Goal: Contribute content: Add original content to the website for others to see

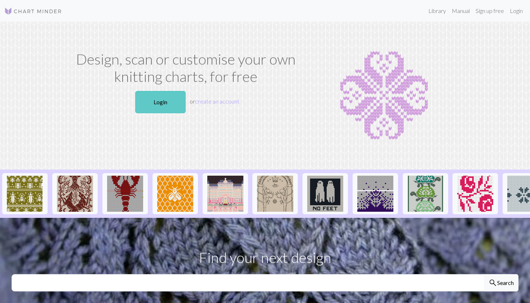
click at [172, 106] on link "Login" at bounding box center [160, 102] width 50 height 22
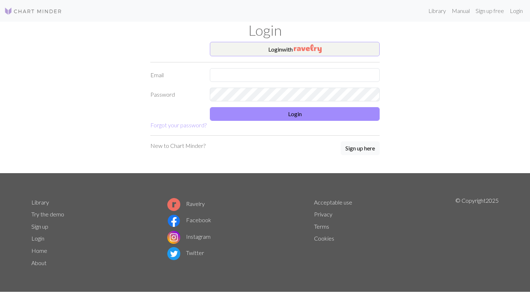
click at [277, 50] on button "Login with" at bounding box center [295, 49] width 170 height 14
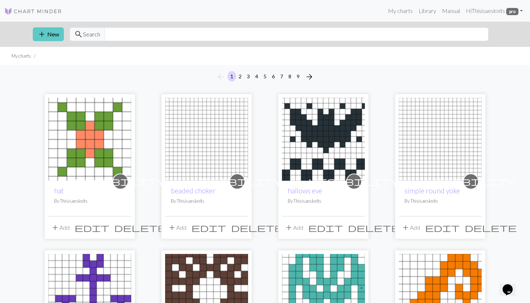
click at [46, 39] on button "add New" at bounding box center [48, 34] width 31 height 14
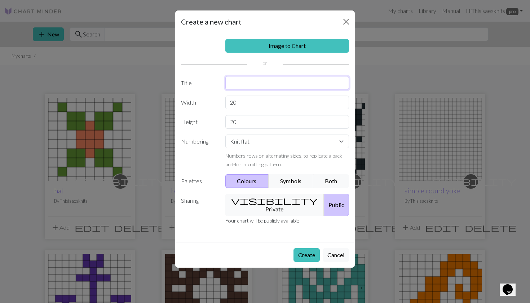
click at [242, 83] on input "text" at bounding box center [287, 83] width 124 height 14
type input "v neck bobble medium"
drag, startPoint x: 246, startPoint y: 103, endPoint x: 214, endPoint y: 103, distance: 32.4
click at [214, 103] on div "Width 20" at bounding box center [265, 102] width 177 height 14
type input "76"
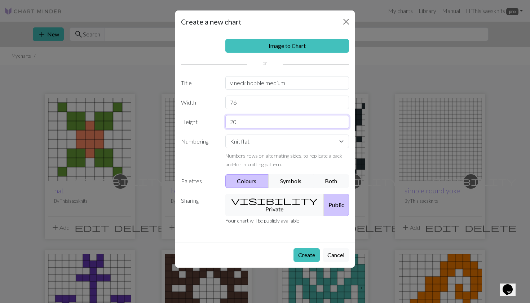
drag, startPoint x: 241, startPoint y: 120, endPoint x: 214, endPoint y: 114, distance: 27.0
click at [214, 114] on div "Image to Chart Title v neck bobble medium Width 76 Height 20 Numbering Knit fla…" at bounding box center [264, 137] width 179 height 209
type input "32"
click at [267, 203] on button "visibility Private" at bounding box center [274, 204] width 99 height 22
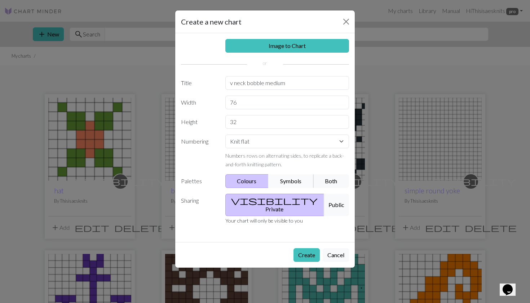
click at [295, 182] on button "Symbols" at bounding box center [290, 181] width 45 height 14
click at [329, 182] on button "Both" at bounding box center [331, 181] width 36 height 14
click at [307, 248] on button "Create" at bounding box center [306, 255] width 26 height 14
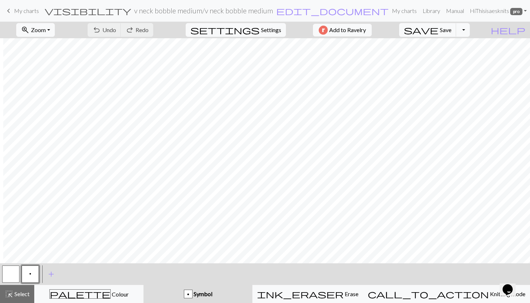
scroll to position [0, 204]
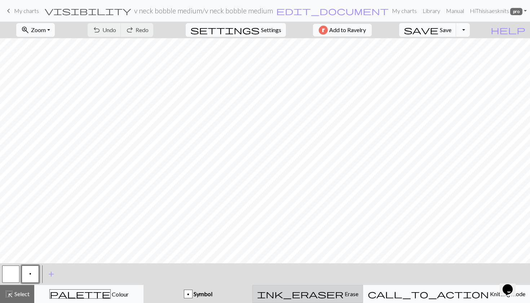
click at [338, 292] on span "ink_eraser" at bounding box center [300, 294] width 86 height 10
